Goal: Transaction & Acquisition: Purchase product/service

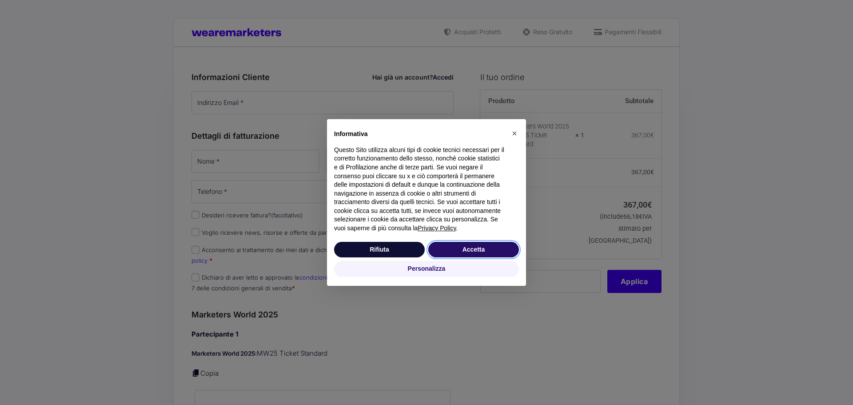
click at [490, 248] on button "Accetta" at bounding box center [473, 250] width 91 height 16
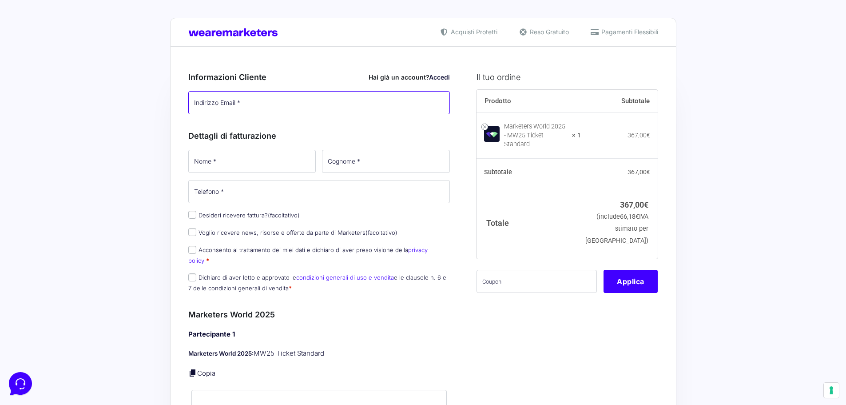
click at [279, 103] on input "Indirizzo Email *" at bounding box center [319, 102] width 262 height 23
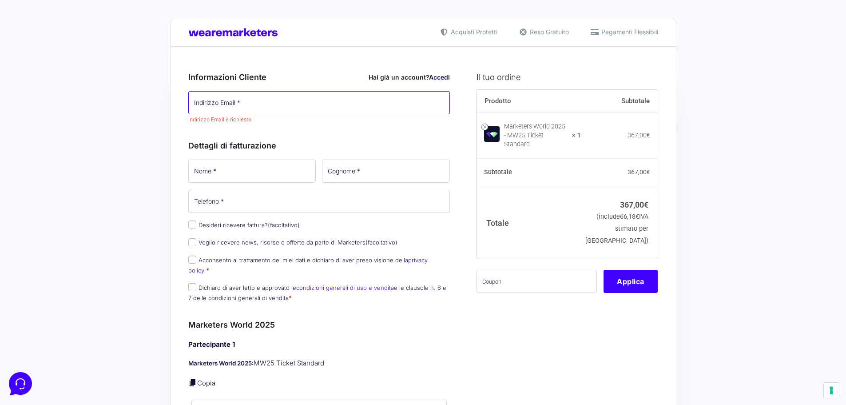
click at [225, 107] on input "Indirizzo Email *" at bounding box center [319, 102] width 262 height 23
type input "[PERSON_NAME][EMAIL_ADDRESS][DOMAIN_NAME]"
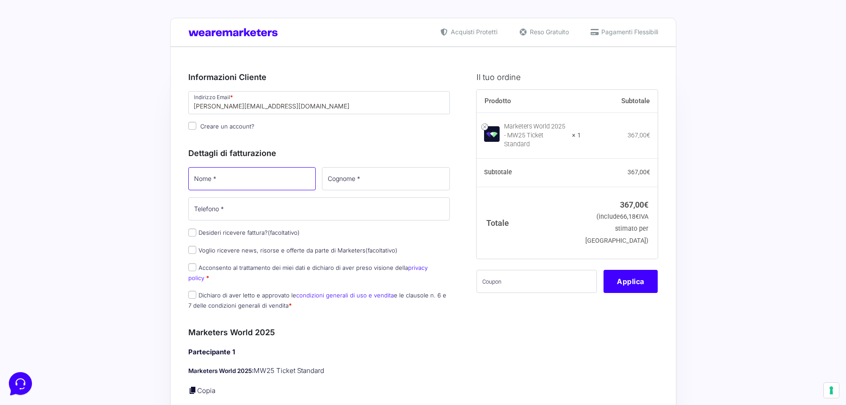
click at [222, 174] on input "Nome *" at bounding box center [252, 178] width 128 height 23
type input "ELITS"
click at [357, 176] on input "Cognome *" at bounding box center [386, 178] width 128 height 23
type input "GROUP"
click at [287, 210] on input "Telefono *" at bounding box center [319, 208] width 262 height 23
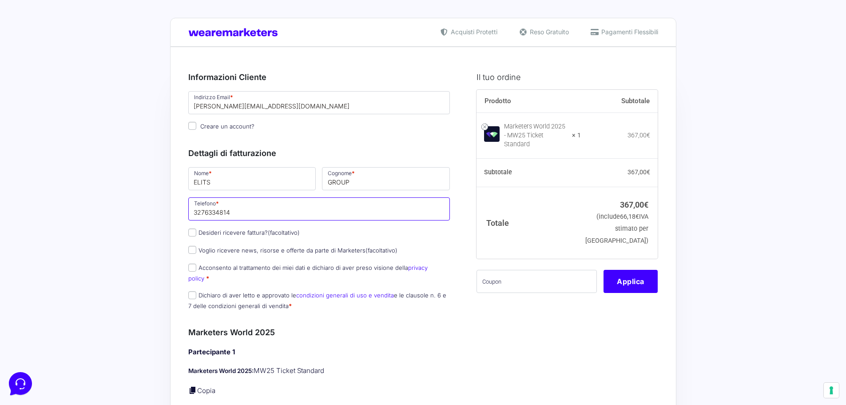
type input "3276334814"
click at [192, 233] on input "Desideri ricevere fattura? (facoltativo)" at bounding box center [192, 232] width 8 height 8
checkbox input "true"
select select "IT"
type input "0000000"
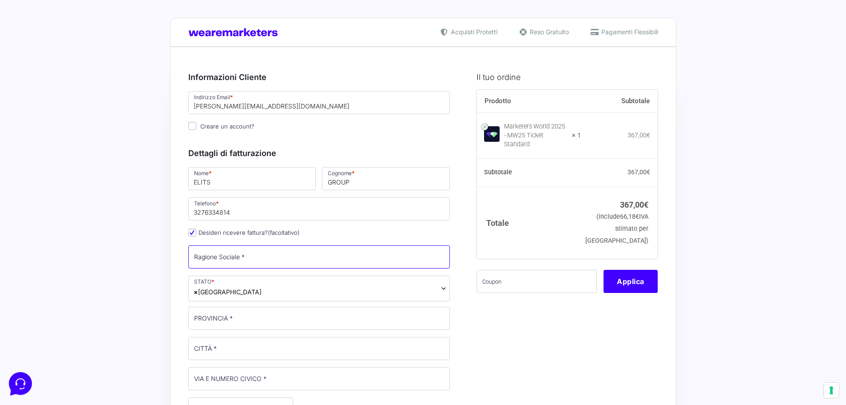
click at [280, 253] on input "Ragione Sociale *" at bounding box center [319, 256] width 262 height 23
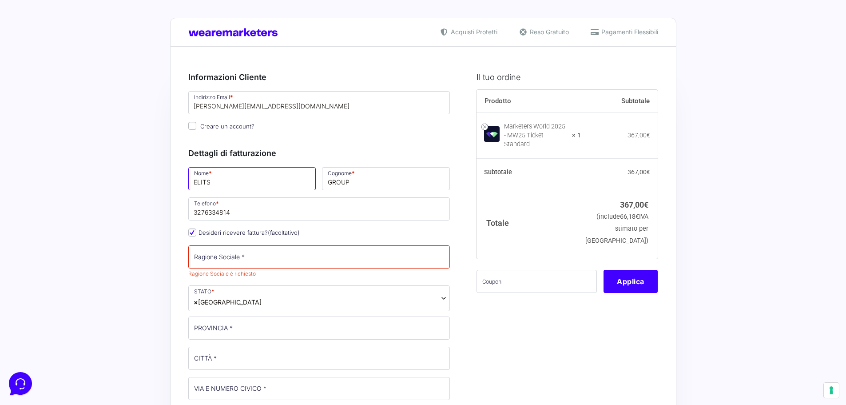
drag, startPoint x: 220, startPoint y: 174, endPoint x: 142, endPoint y: 178, distance: 77.4
type input "SILVIA"
click at [372, 191] on p "Cognome * GROUP" at bounding box center [386, 179] width 134 height 26
drag, startPoint x: 366, startPoint y: 186, endPoint x: 284, endPoint y: 168, distance: 83.3
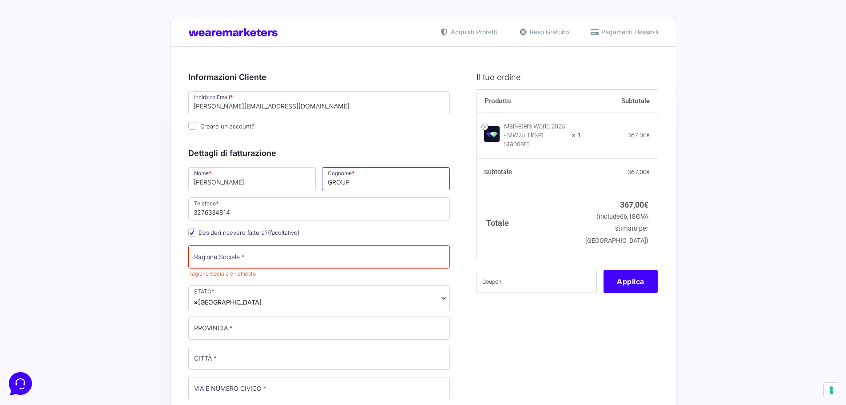
click at [284, 168] on div "Nome * SILVIA Cognome * GROUP Telefono * 3276334814 Desideri ricevere fattura? …" at bounding box center [319, 398] width 268 height 464
type input "SANTI"
click at [267, 249] on input "Ragione Sociale *" at bounding box center [319, 256] width 262 height 23
type input "ELITS GROUP SRL"
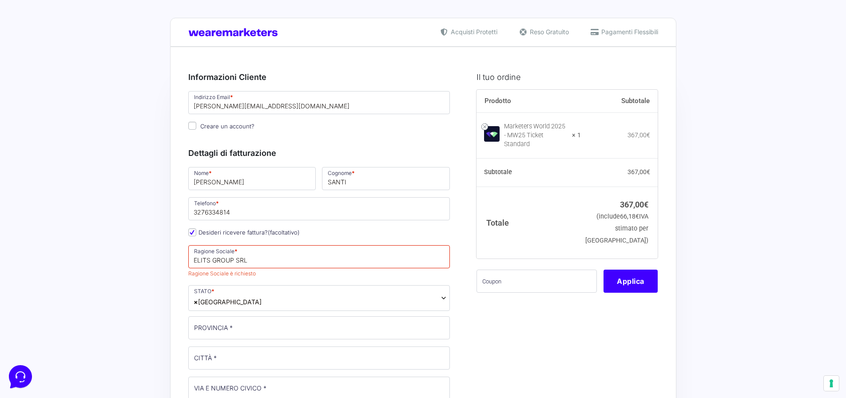
click at [226, 305] on div "Nome * SILVIA Cognome * SANTI Telefono * 3276334814 Desideri ricevere fattura? …" at bounding box center [319, 398] width 268 height 464
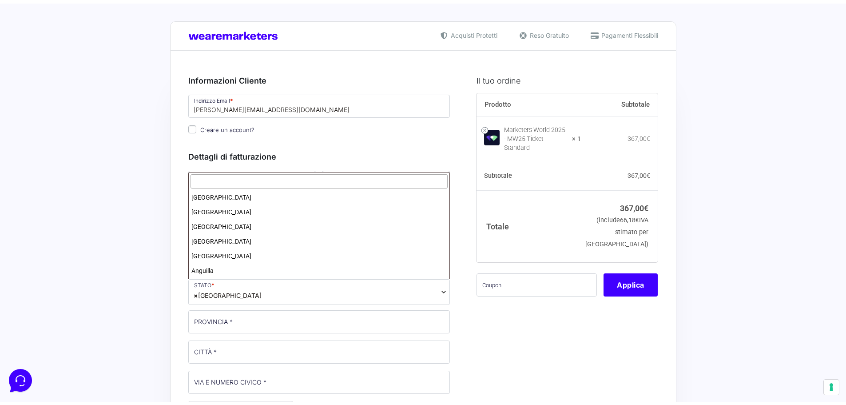
scroll to position [1686, 0]
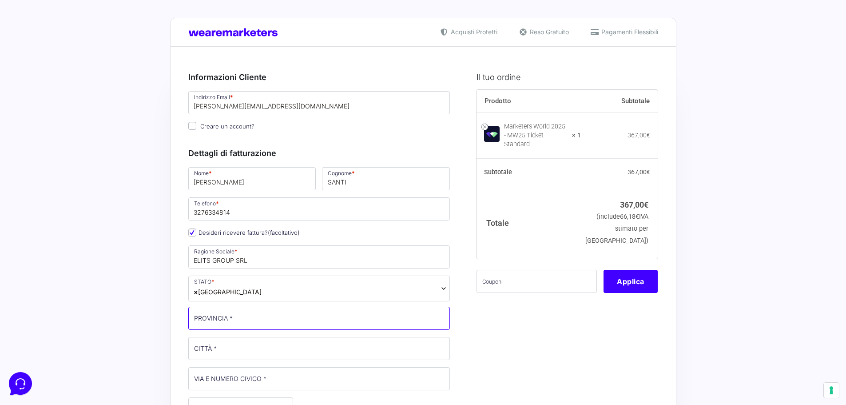
click at [228, 326] on input "PROVINCIA *" at bounding box center [319, 318] width 262 height 23
type input "[GEOGRAPHIC_DATA]"
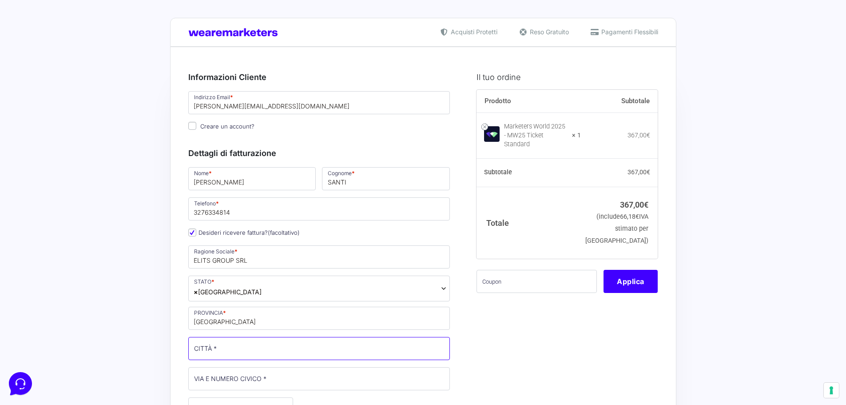
click at [204, 354] on input "CITTÀ *" at bounding box center [319, 348] width 262 height 23
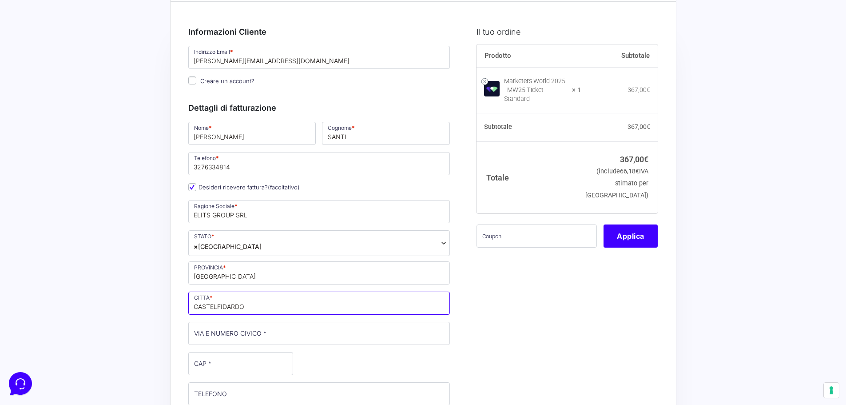
scroll to position [89, 0]
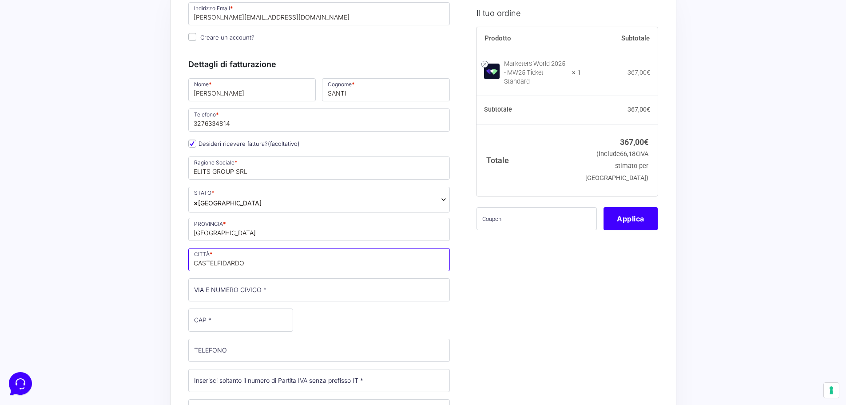
type input "CASTELFIDARDO"
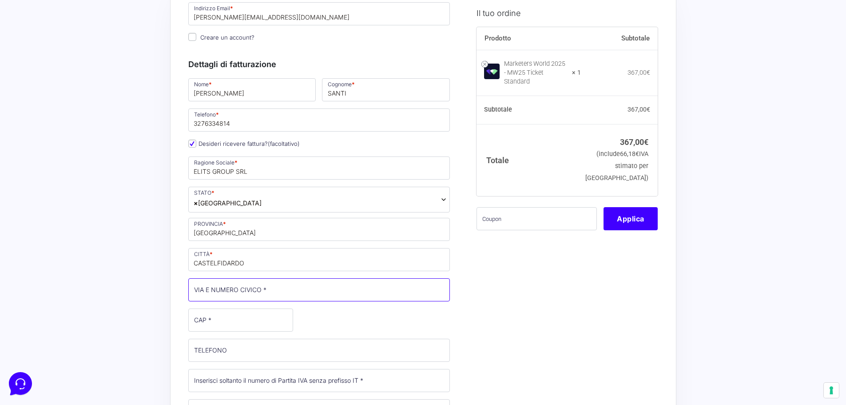
click at [228, 284] on input "VIA E NUMERO CIVICO *" at bounding box center [319, 289] width 262 height 23
type input "[PERSON_NAME] 26/C"
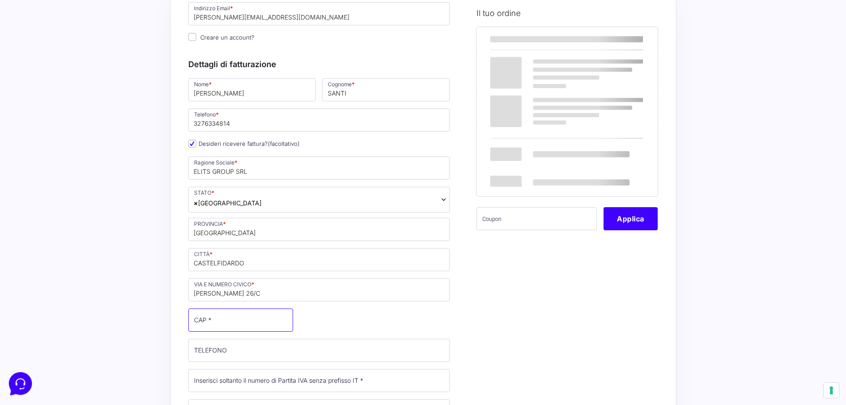
click at [216, 322] on input "CAP *" at bounding box center [240, 319] width 105 height 23
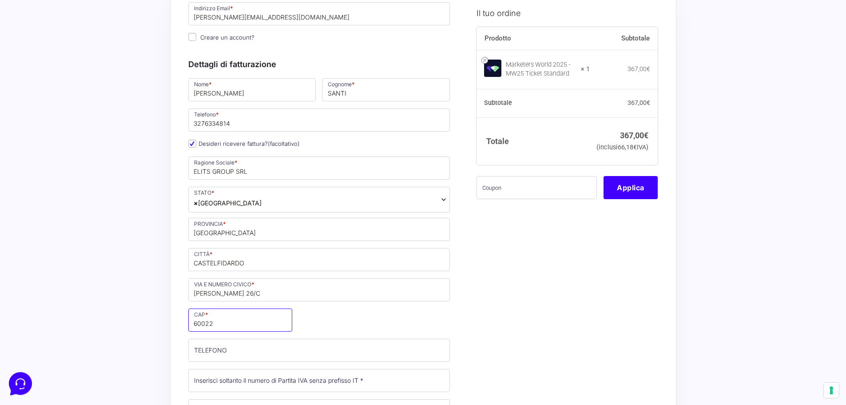
type input "60022"
click at [206, 347] on input "TELEFONO (facoltativo)" at bounding box center [319, 350] width 262 height 23
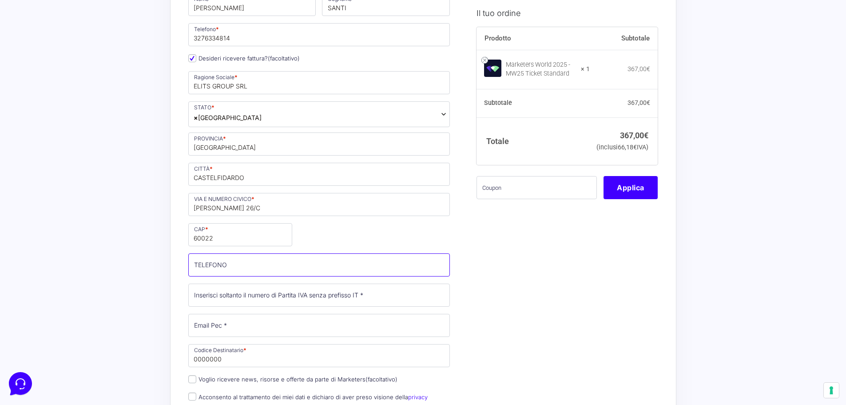
scroll to position [178, 0]
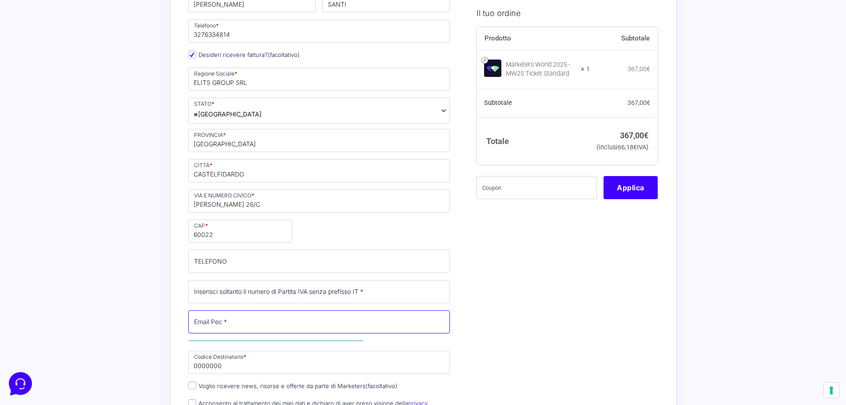
click at [229, 323] on input "Email Pec *" at bounding box center [319, 321] width 262 height 23
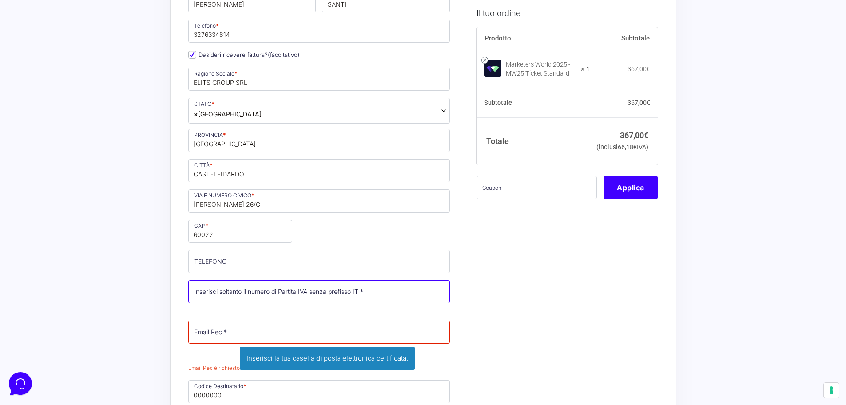
click at [263, 294] on input "Partita Iva *" at bounding box center [319, 291] width 262 height 23
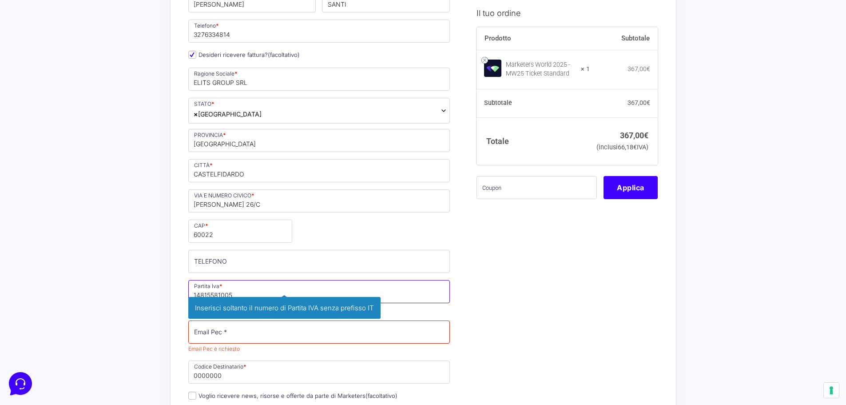
type input "14815581005"
click at [280, 333] on input "Email Pec *" at bounding box center [319, 331] width 262 height 23
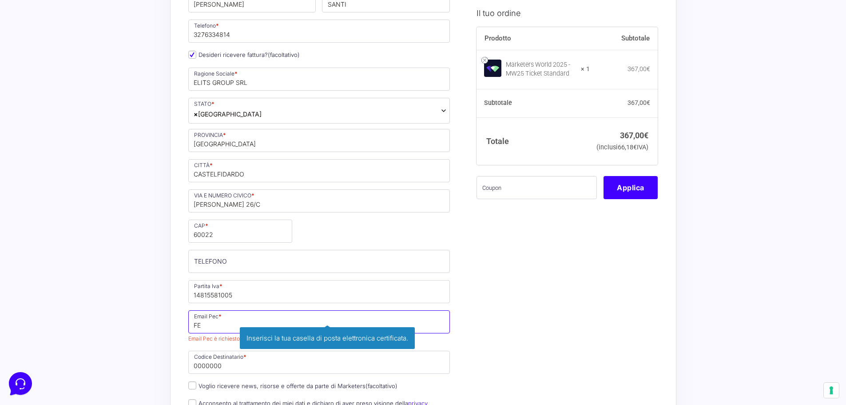
type input "F"
type input "[EMAIL_ADDRESS][DOMAIN_NAME]"
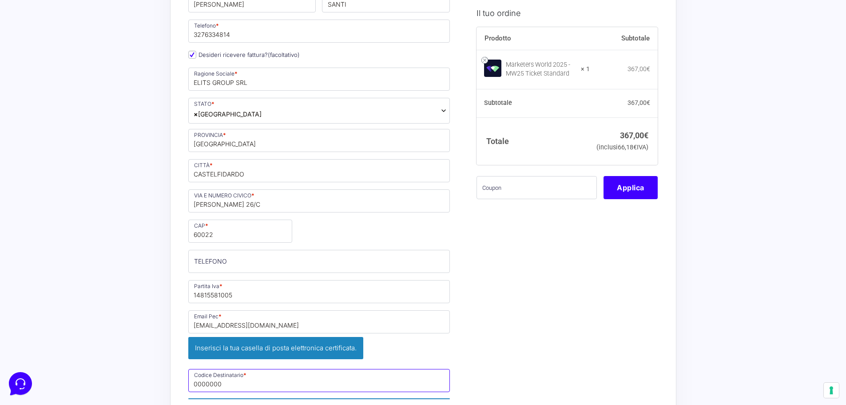
drag, startPoint x: 272, startPoint y: 356, endPoint x: 268, endPoint y: 362, distance: 6.2
click at [272, 357] on div "Nome * SILVIA Cognome * SANTI Telefono * 3276334814 Desideri ricevere fattura? …" at bounding box center [319, 234] width 268 height 492
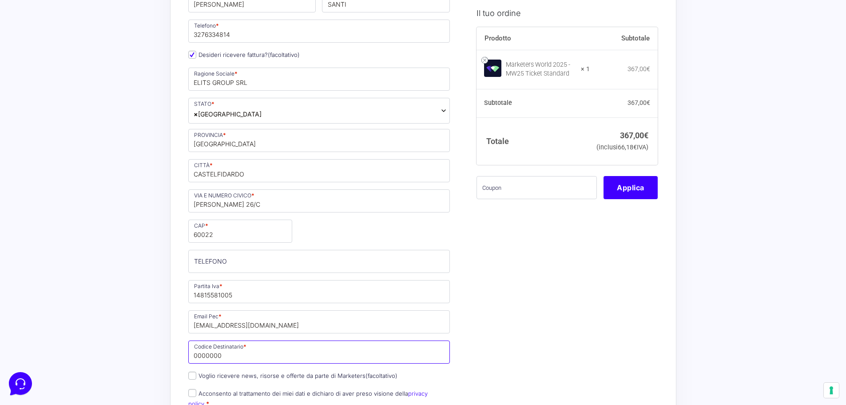
scroll to position [267, 0]
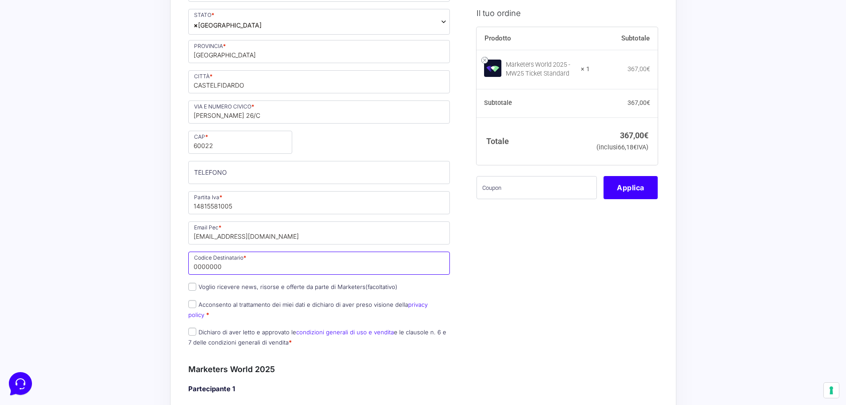
drag, startPoint x: 225, startPoint y: 265, endPoint x: 148, endPoint y: 264, distance: 77.3
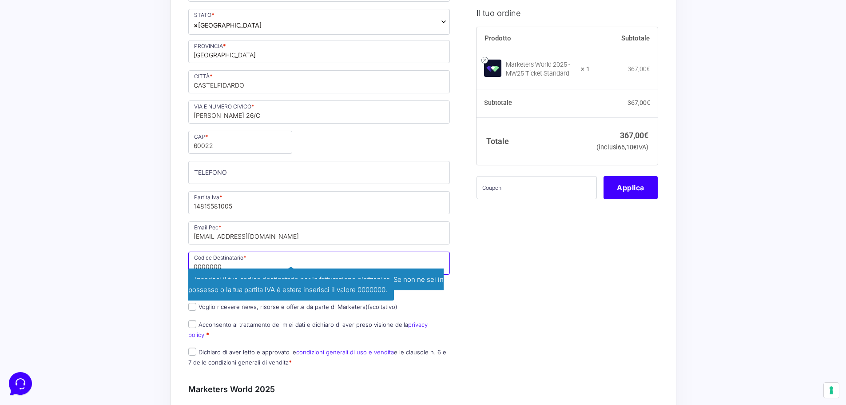
click at [249, 264] on input "0000000" at bounding box center [319, 263] width 262 height 23
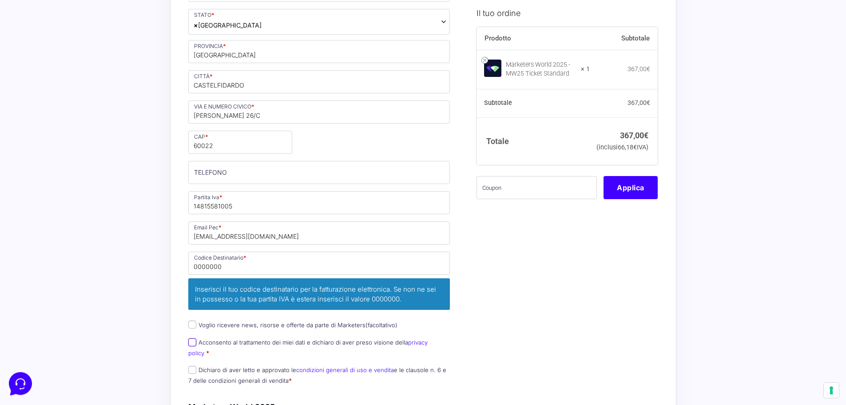
click at [193, 321] on div "Nome * SILVIA Cognome * SANTI Telefono * 3276334814 Desideri ricevere fattura? …" at bounding box center [319, 145] width 268 height 492
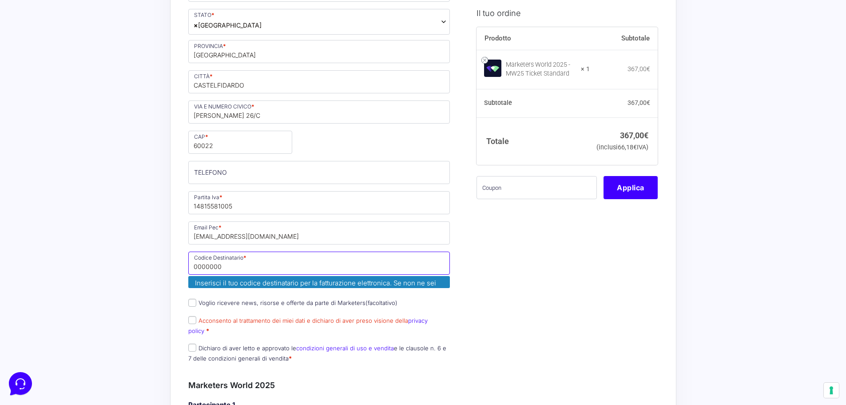
drag, startPoint x: 237, startPoint y: 267, endPoint x: 144, endPoint y: 258, distance: 93.3
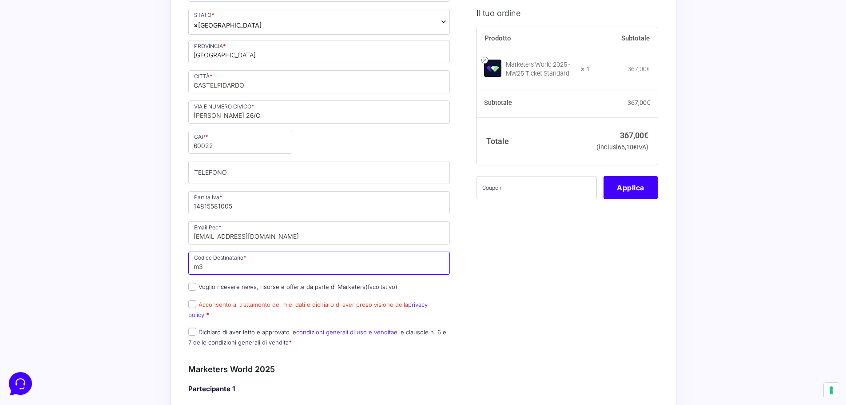
type input "m"
type input "M5UXCR1"
click at [190, 304] on input "Acconsento al trattamento dei miei dati e dichiaro di aver preso visione della …" at bounding box center [192, 304] width 8 height 8
checkbox input "true"
click at [193, 327] on input "Dichiaro di aver letto e approvato le condizioni generali di uso e vendita e le…" at bounding box center [192, 331] width 8 height 8
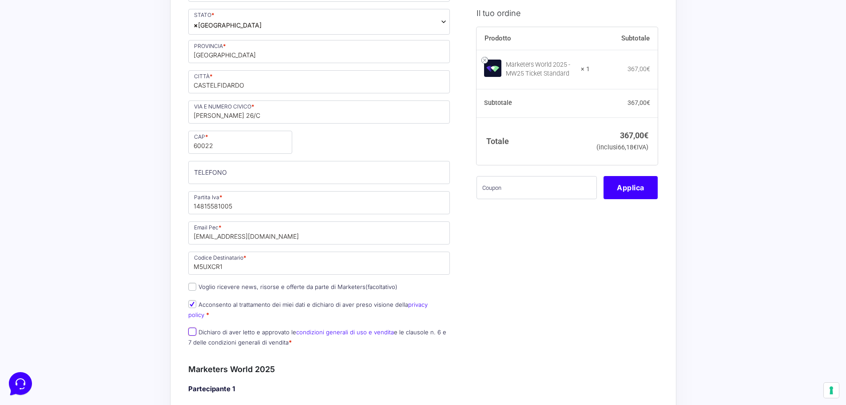
checkbox input "true"
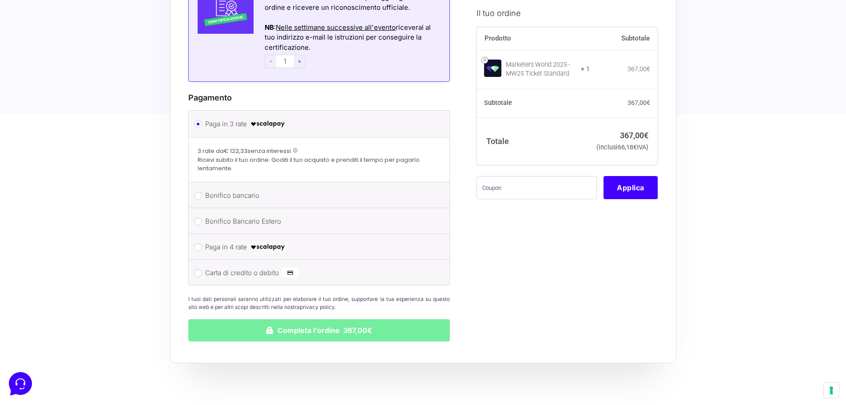
scroll to position [1066, 0]
click at [200, 268] on input "Carta di credito o debito" at bounding box center [198, 272] width 8 height 8
radio input "true"
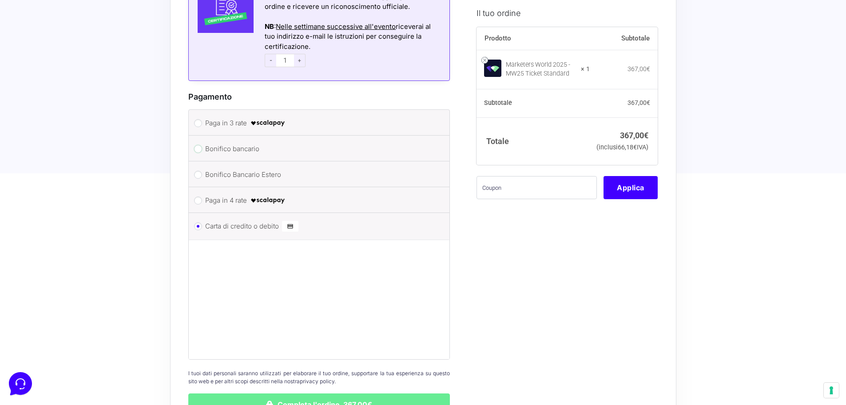
click at [196, 145] on input "Bonifico bancario" at bounding box center [198, 149] width 8 height 8
radio input "true"
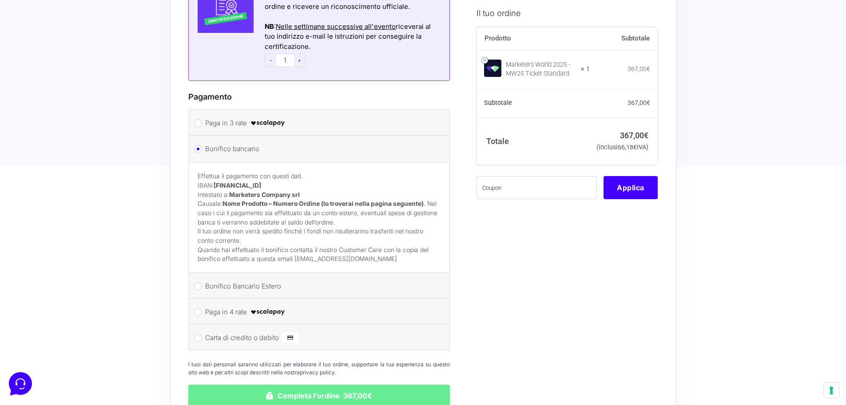
click at [332, 186] on p "Effettua il pagamento con questi dati. IBAN: IT60T0200832650000104617588 Intest…" at bounding box center [320, 199] width 244 height 55
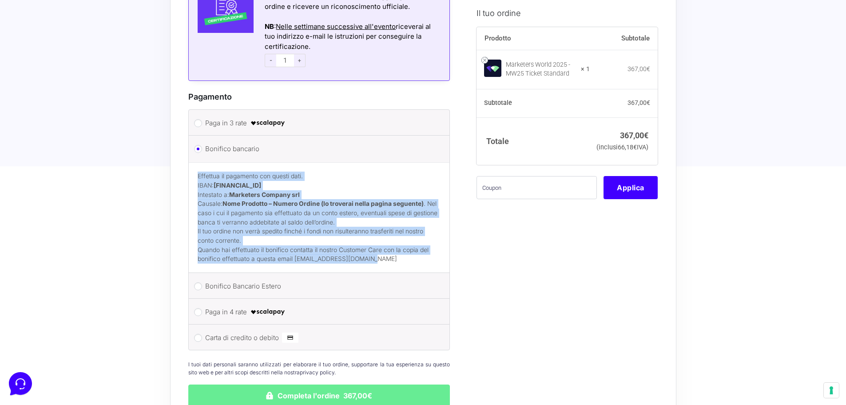
drag, startPoint x: 393, startPoint y: 250, endPoint x: 190, endPoint y: 165, distance: 219.9
click at [190, 165] on div "Effettua il pagamento con questi dati. IBAN: IT60T0200832650000104617588 Intest…" at bounding box center [319, 217] width 261 height 110
copy div "Effettua il pagamento con questi dati. IBAN: IT60T0200832650000104617588 Intest…"
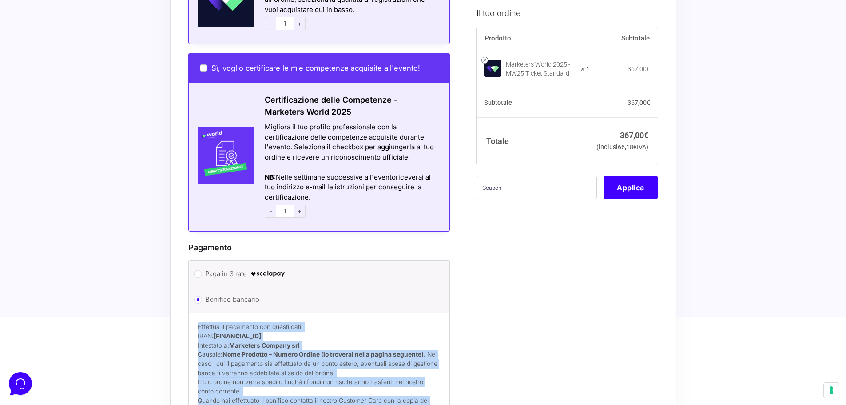
scroll to position [1094, 0]
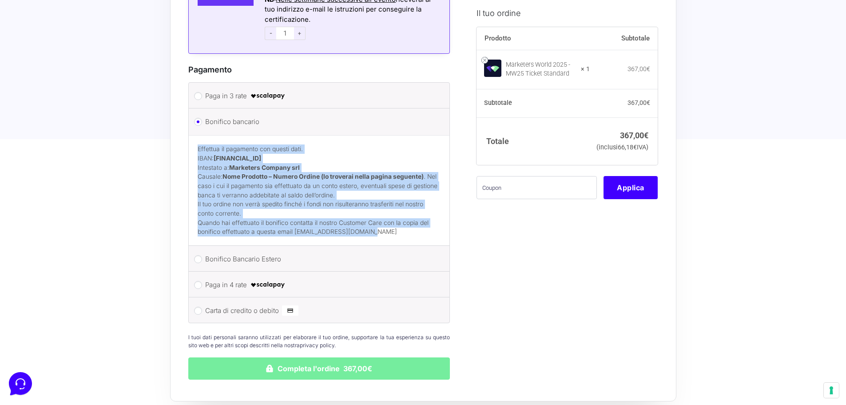
click at [359, 357] on button "Completa l'ordine 367,00€" at bounding box center [319, 368] width 262 height 22
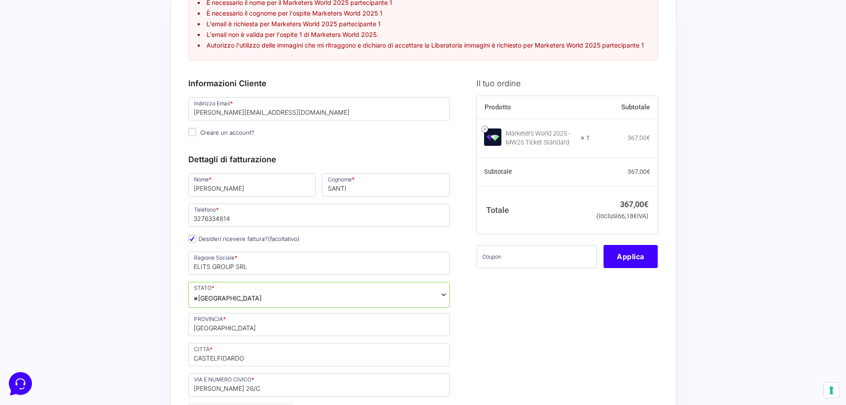
scroll to position [89, 0]
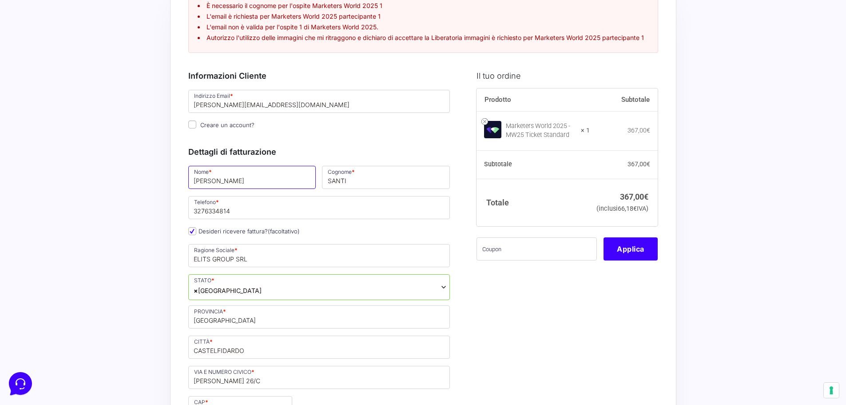
drag, startPoint x: 275, startPoint y: 177, endPoint x: 122, endPoint y: 191, distance: 153.5
type input "S"
type input "silvia"
drag, startPoint x: 370, startPoint y: 181, endPoint x: 297, endPoint y: 174, distance: 73.7
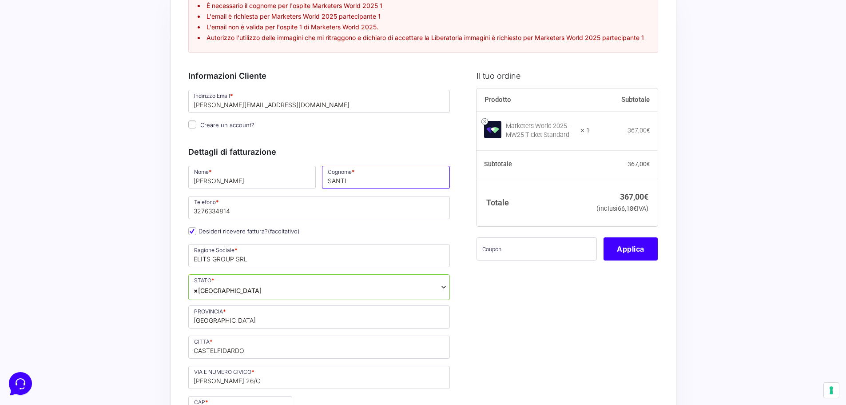
click at [297, 174] on div "Nome * silvia Cognome * SANTI Telefono * 3276334814 Desideri ricevere fattura? …" at bounding box center [319, 391] width 268 height 454
type input "santi"
click at [312, 112] on input "[PERSON_NAME][EMAIL_ADDRESS][DOMAIN_NAME]" at bounding box center [319, 101] width 262 height 23
click at [191, 124] on input "Creare un account?" at bounding box center [192, 124] width 8 height 8
checkbox input "true"
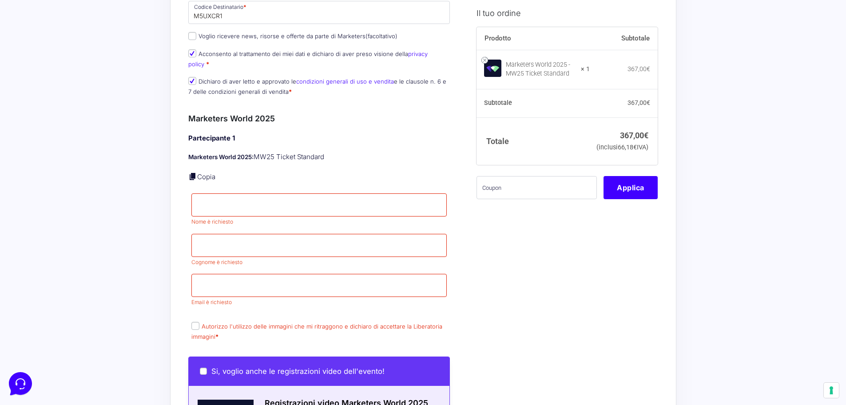
scroll to position [667, 0]
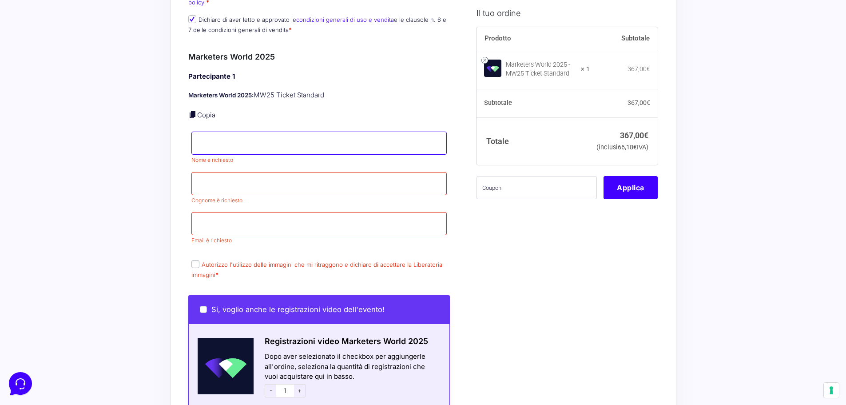
click at [220, 132] on input "Nome *" at bounding box center [320, 143] width 256 height 23
type input "silvia"
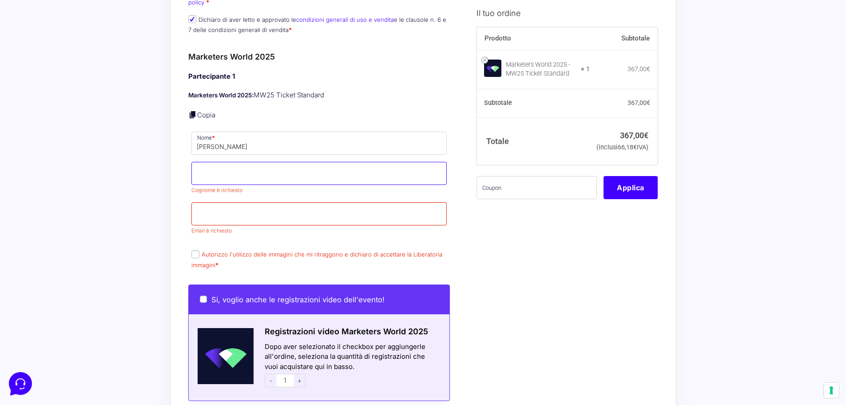
click at [219, 172] on input "Cognome *" at bounding box center [320, 173] width 256 height 23
type input "santi"
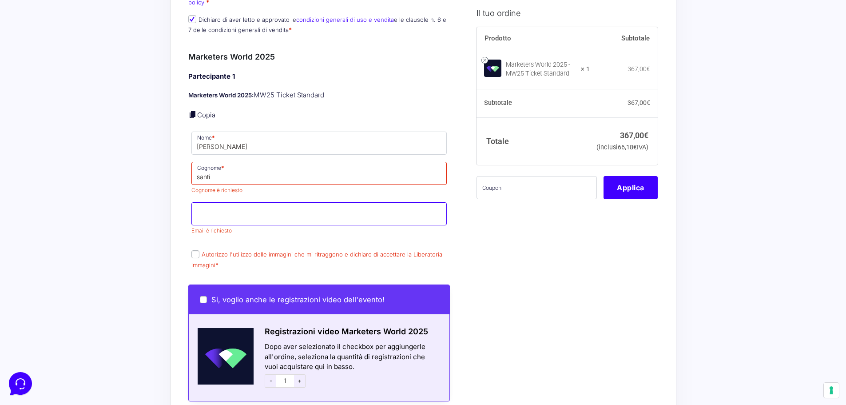
click at [215, 202] on input "Email *" at bounding box center [320, 213] width 256 height 23
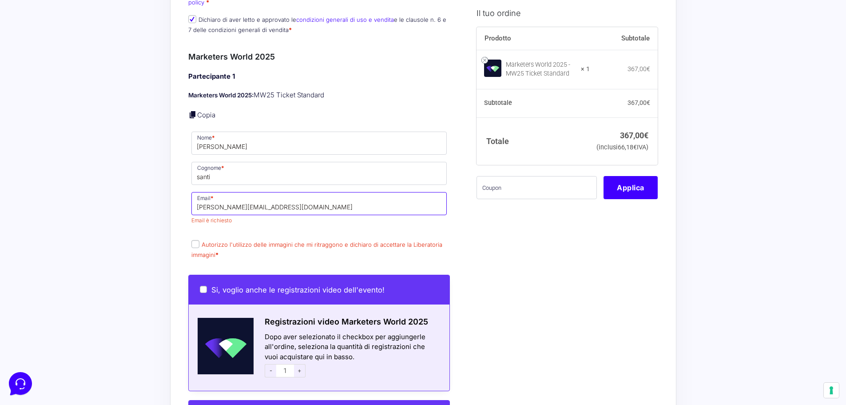
type input "[PERSON_NAME][EMAIL_ADDRESS][DOMAIN_NAME]"
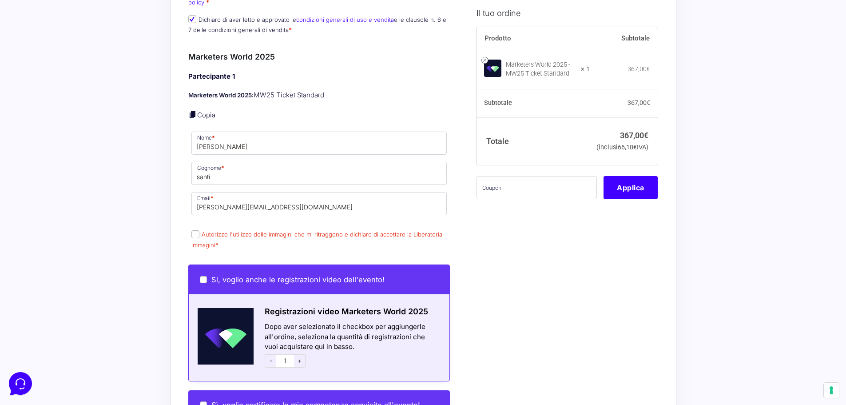
click at [191, 235] on p "Autorizzo l'utilizzo delle immagini che mi ritraggono e dichiaro di accettare l…" at bounding box center [319, 239] width 262 height 23
click at [196, 230] on input "Autorizzo l'utilizzo delle immagini che mi ritraggono e dichiaro di accettare l…" at bounding box center [196, 234] width 8 height 8
checkbox input "true"
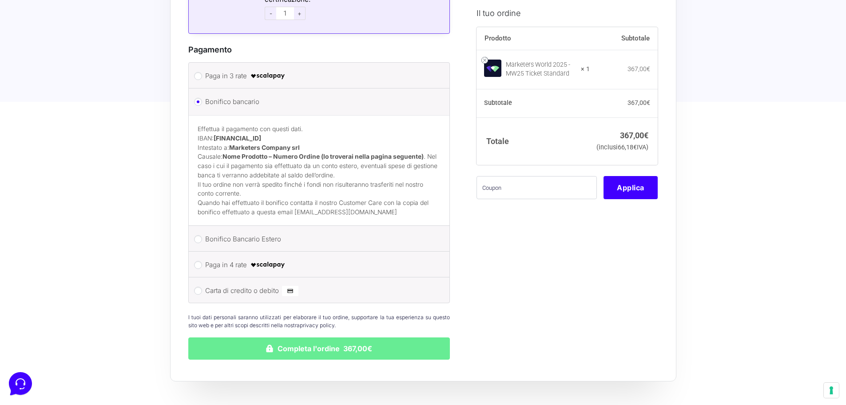
scroll to position [1270, 0]
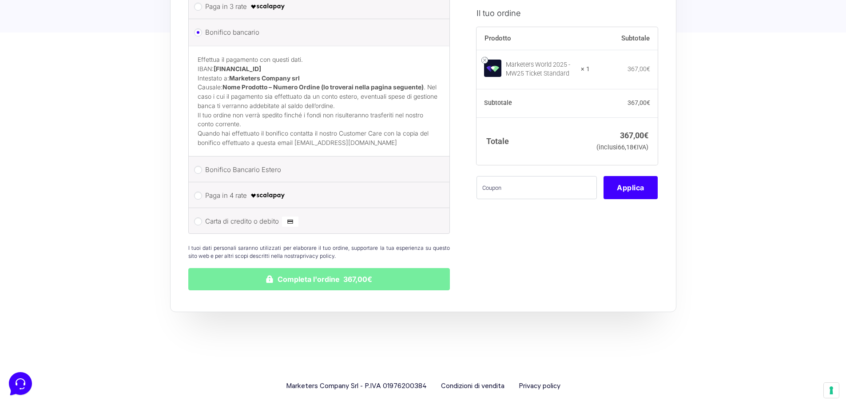
click at [321, 268] on button "Completa l'ordine 367,00€" at bounding box center [319, 279] width 262 height 22
